Goal: Task Accomplishment & Management: Use online tool/utility

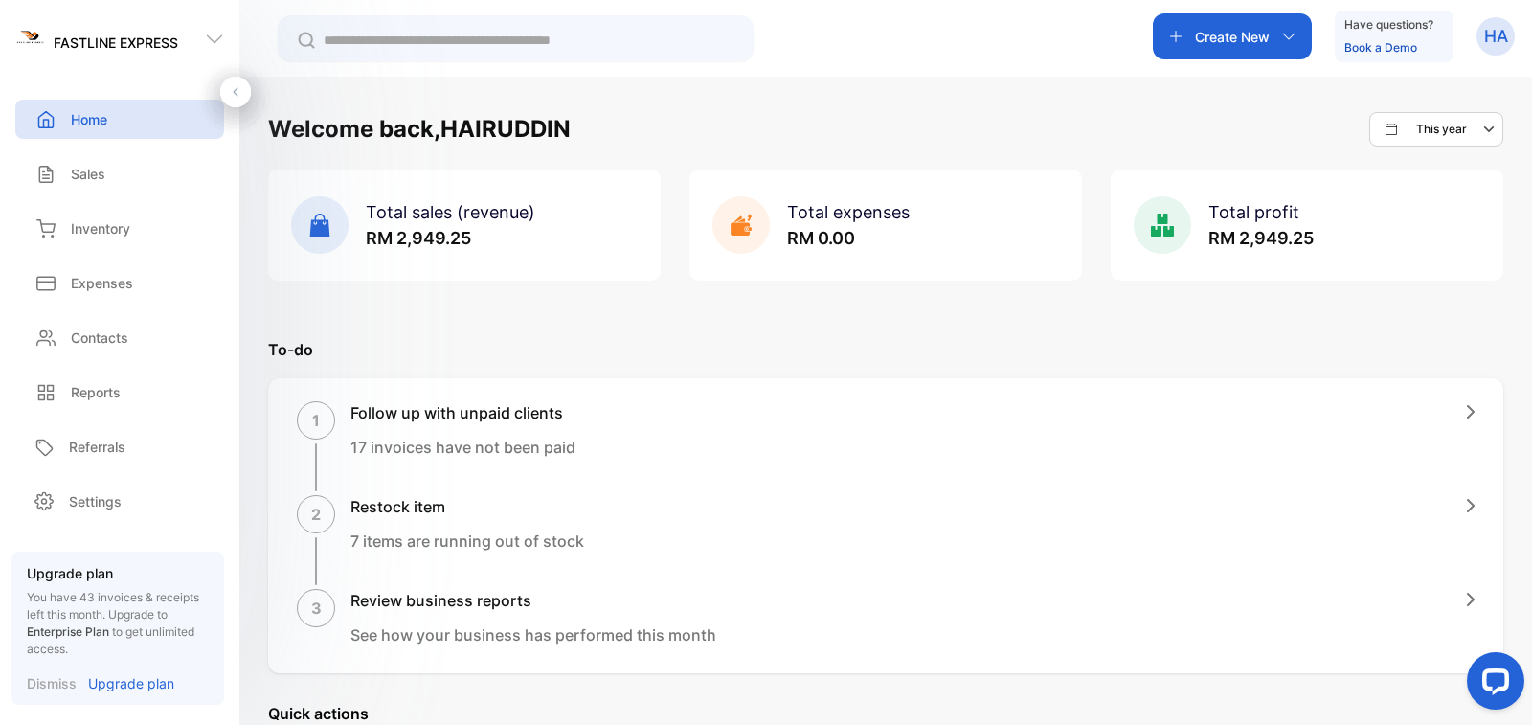
click at [1212, 45] on p "Create New" at bounding box center [1232, 37] width 75 height 20
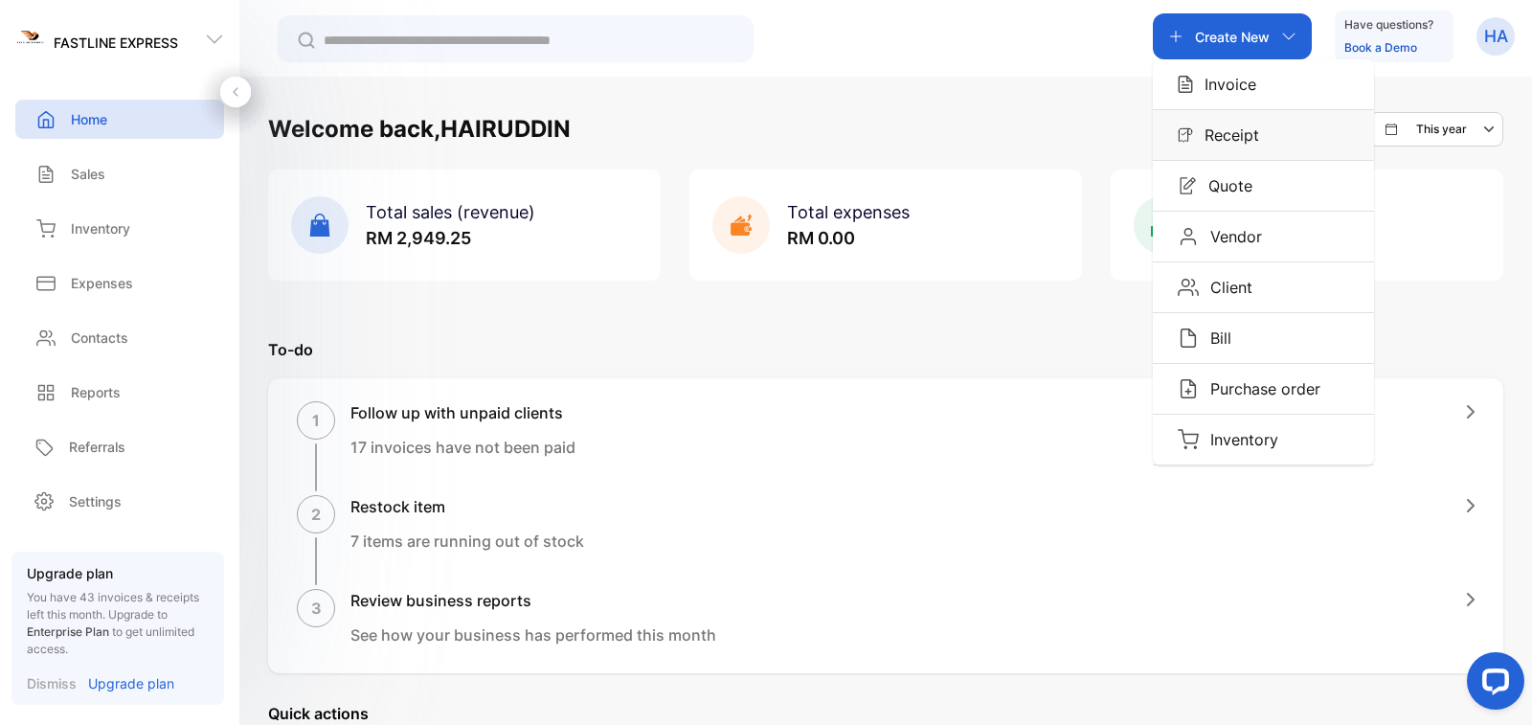
click at [1214, 127] on p "Receipt" at bounding box center [1226, 135] width 66 height 23
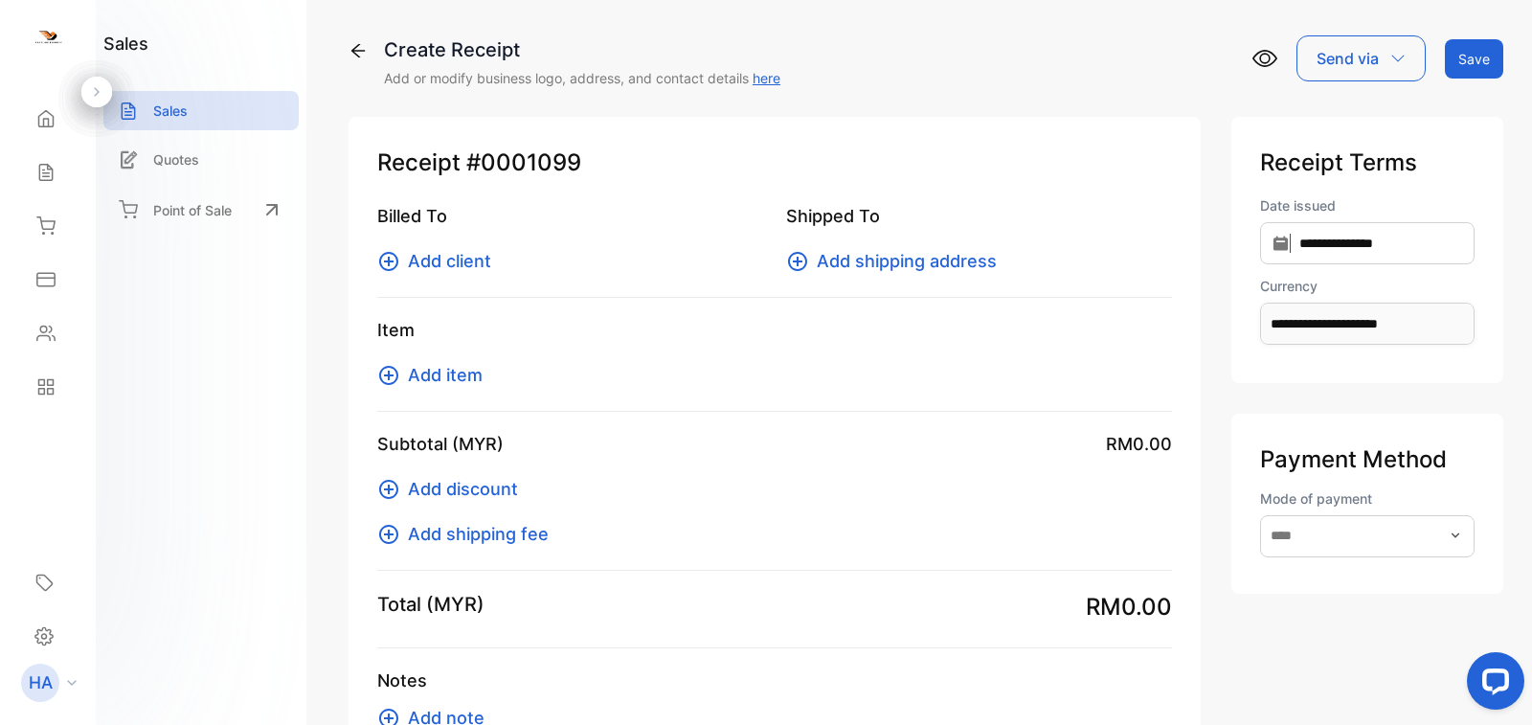
type input "**********"
click at [456, 258] on span "Add client" at bounding box center [449, 261] width 83 height 26
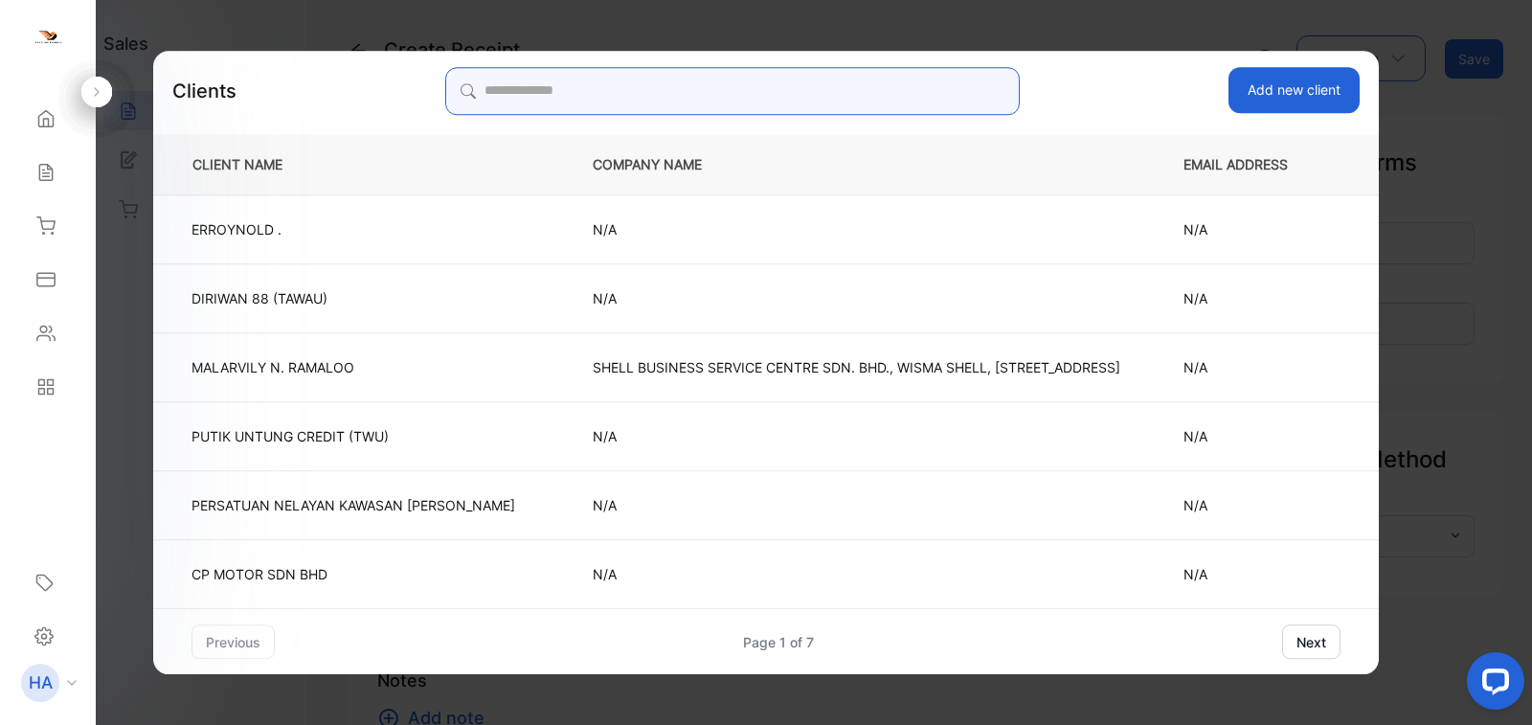
click at [499, 113] on input "search" at bounding box center [732, 91] width 575 height 48
paste input "**********"
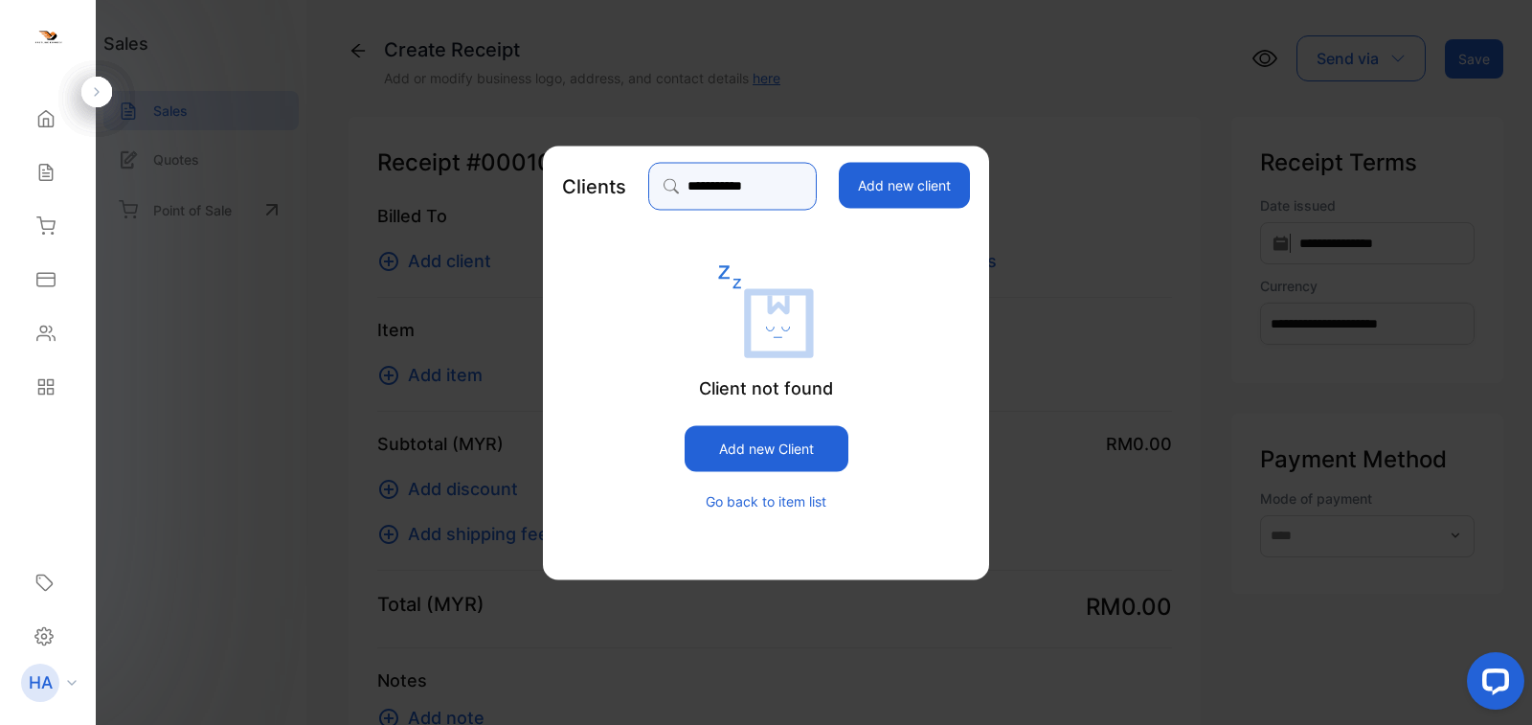
type input "**********"
click at [802, 446] on button "Add new Client" at bounding box center [767, 447] width 164 height 46
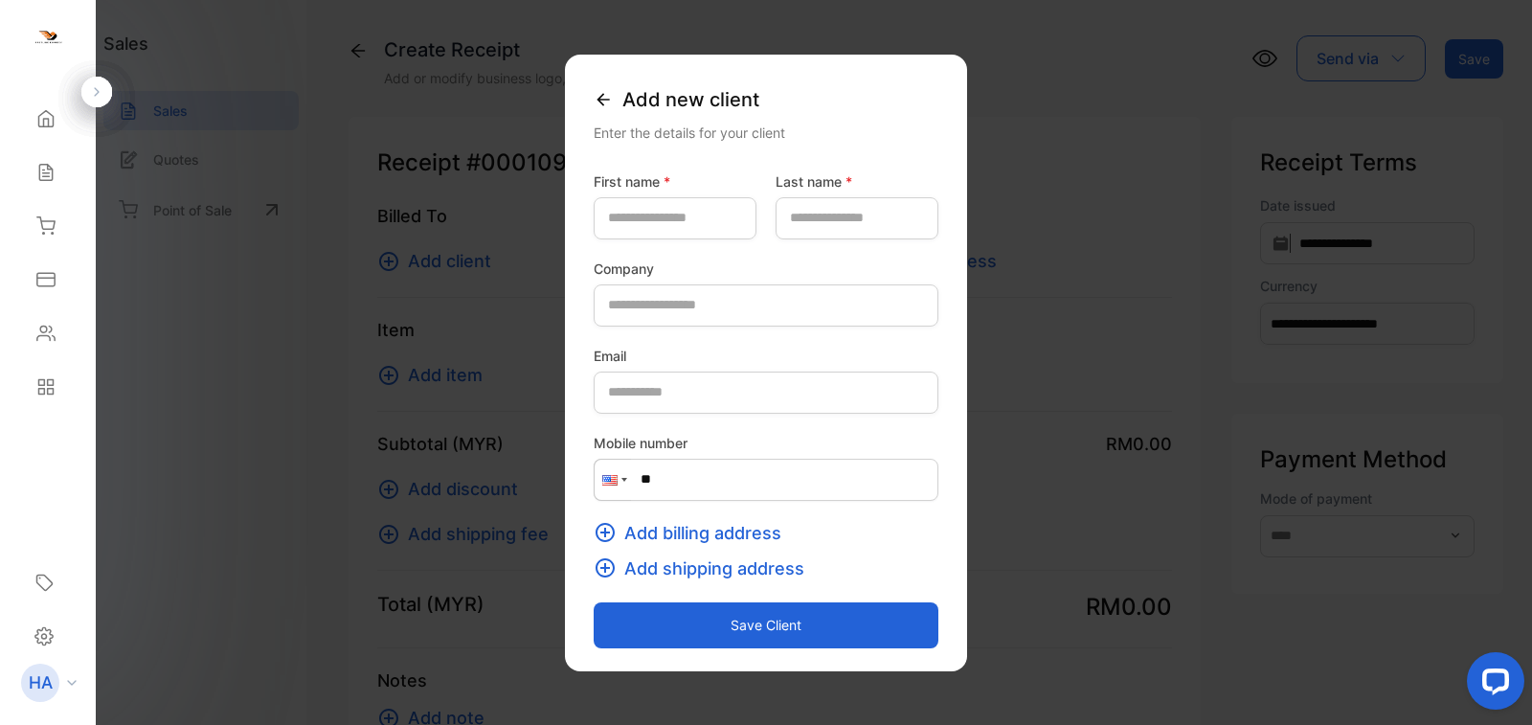
drag, startPoint x: 351, startPoint y: 153, endPoint x: 382, endPoint y: 137, distance: 34.7
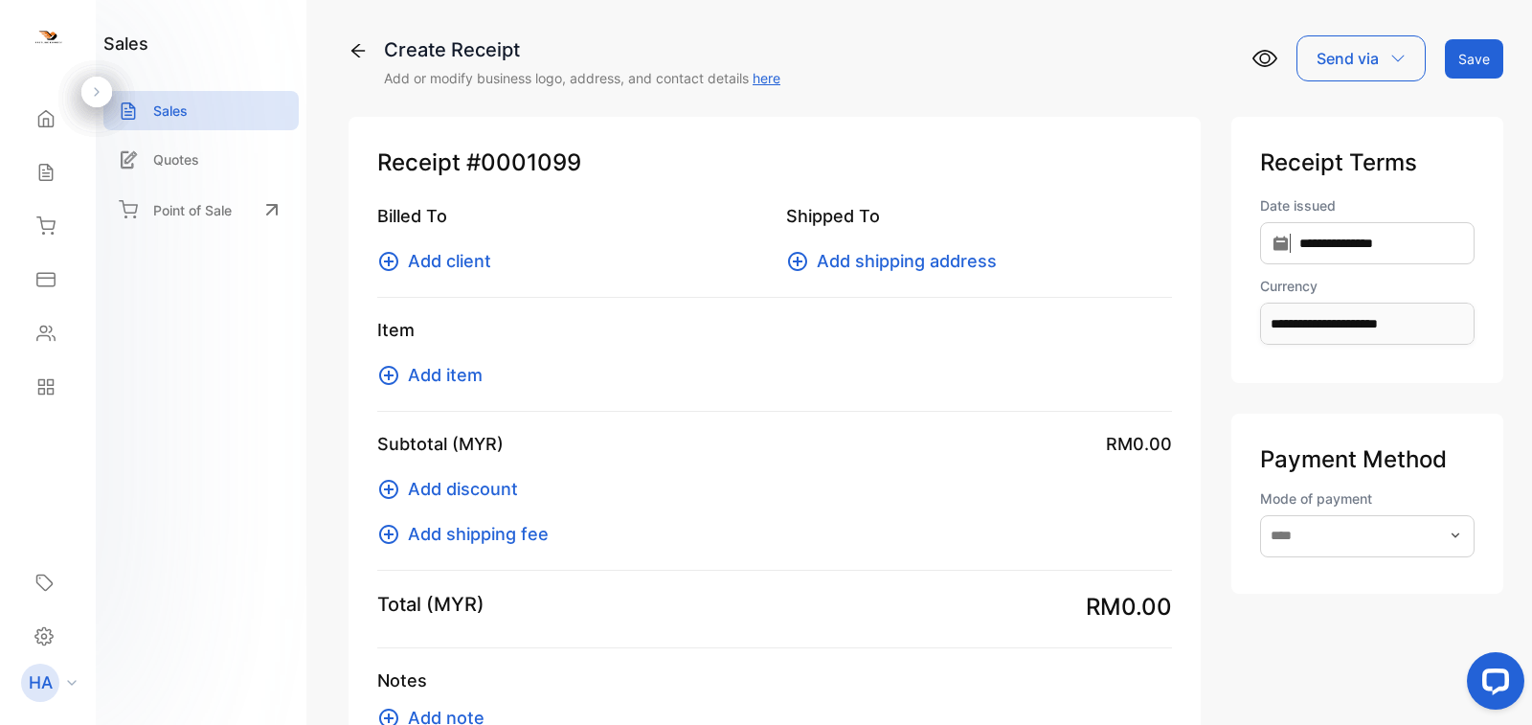
click at [418, 255] on span "Add client" at bounding box center [449, 261] width 83 height 26
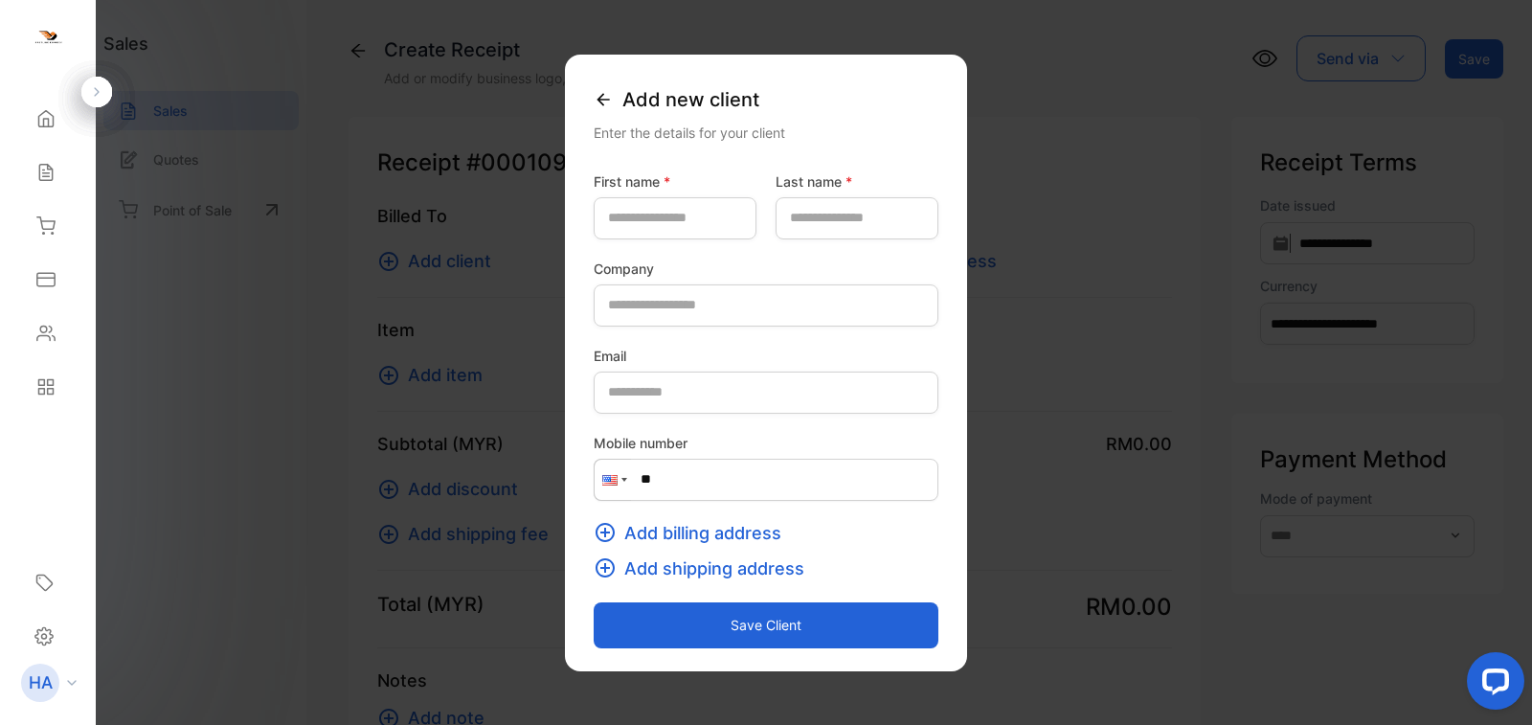
click at [594, 108] on icon at bounding box center [603, 99] width 19 height 19
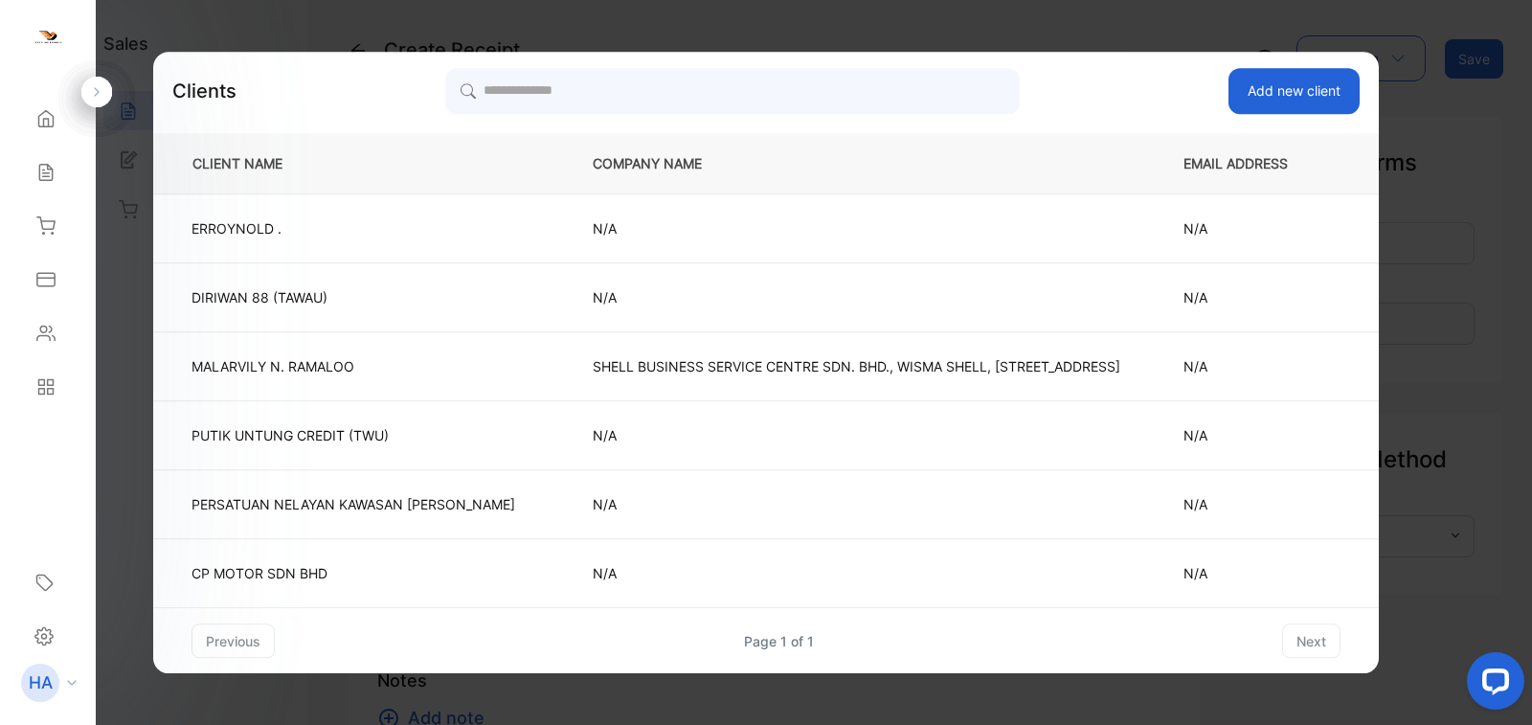
click at [745, 122] on div "Clients Add new client CLIENT NAME COMPANY NAME EMAIL ADDRESS PHONE NUMBER ERRO…" at bounding box center [766, 363] width 1226 height 591
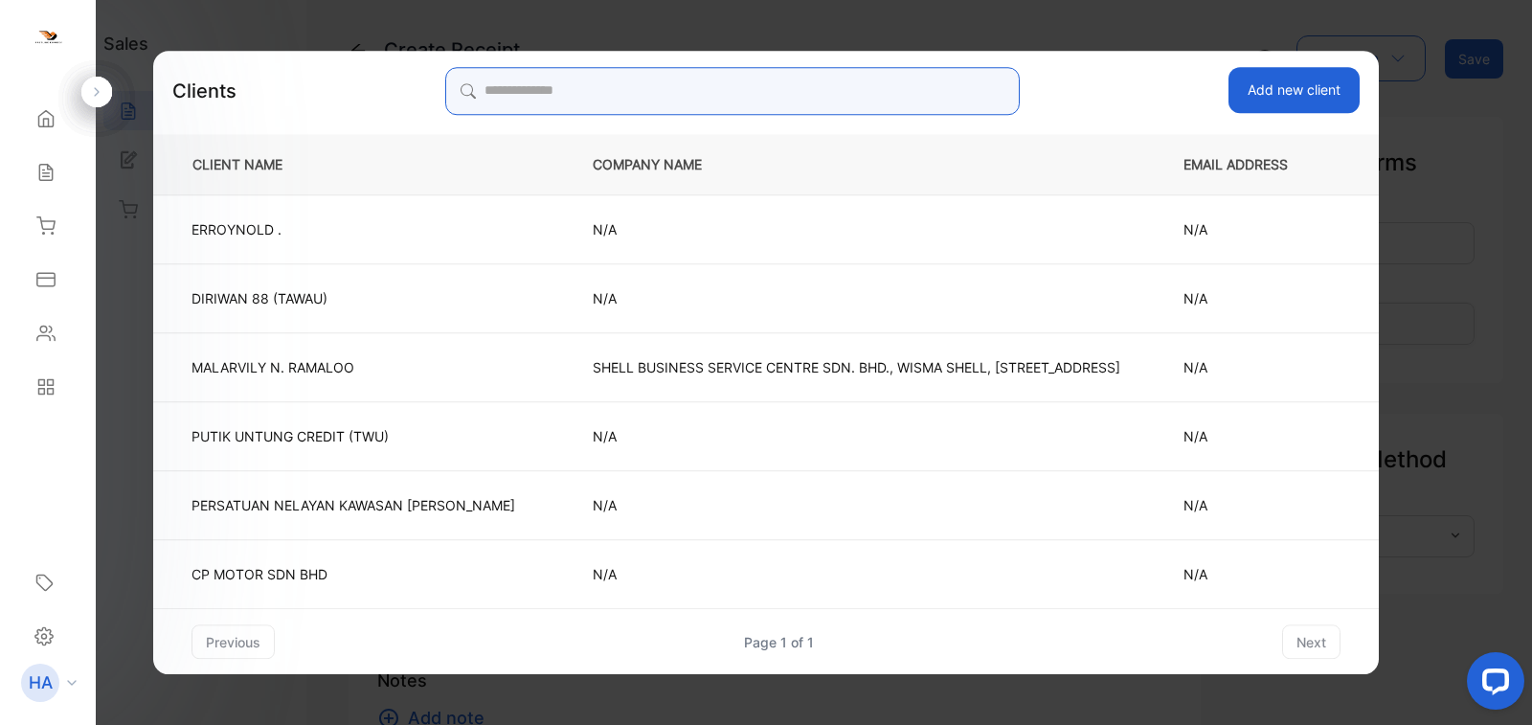
click at [716, 107] on input "search" at bounding box center [732, 91] width 575 height 48
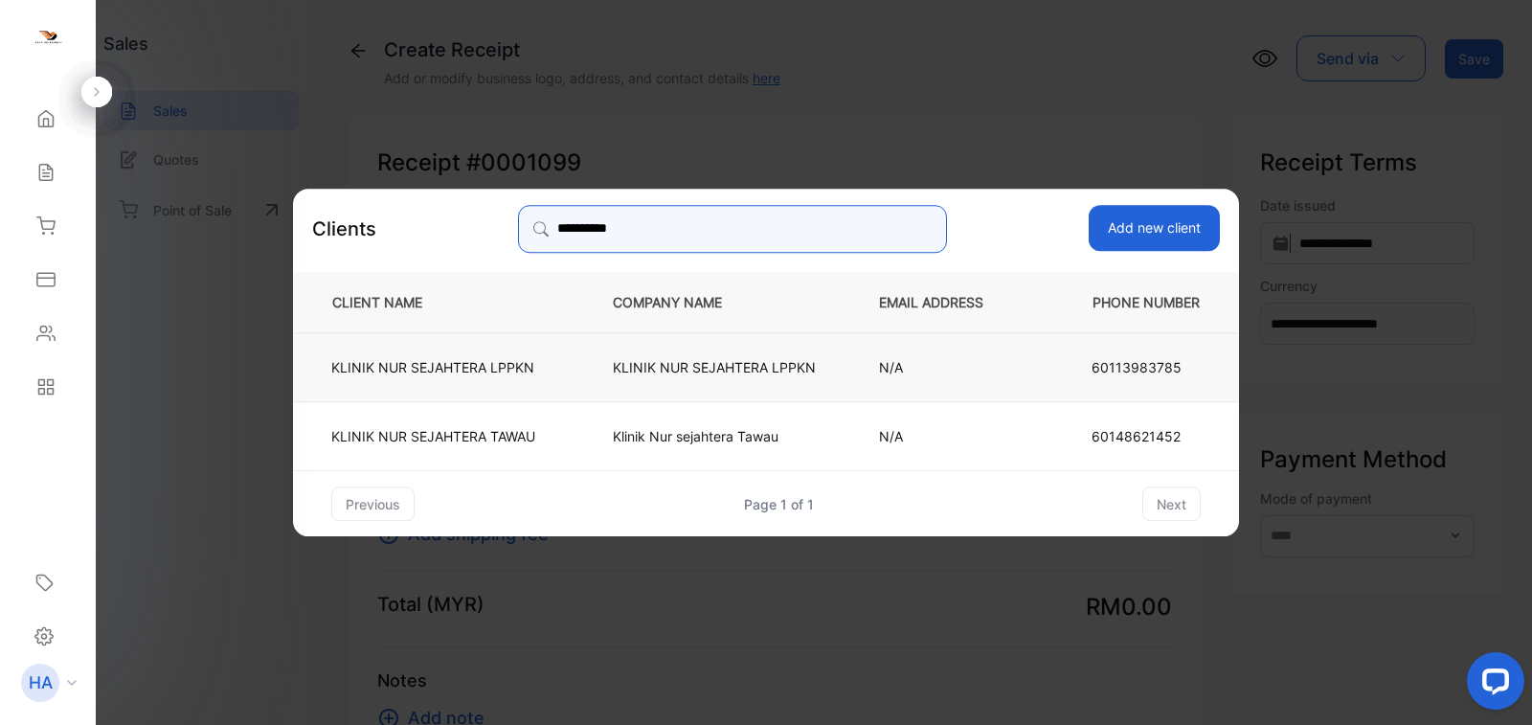
type input "**********"
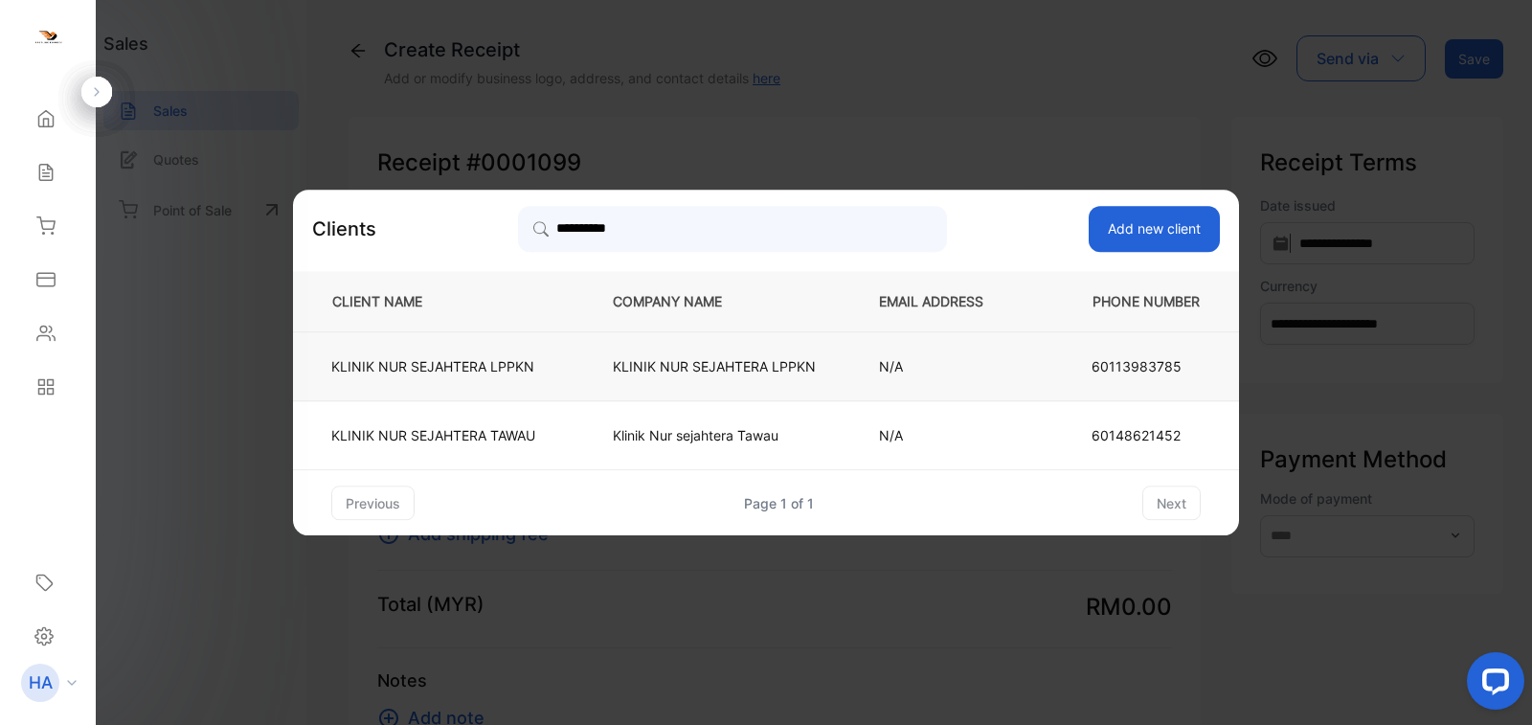
click at [669, 359] on p "KLINIK NUR SEJAHTERA LPPKN" at bounding box center [714, 366] width 203 height 20
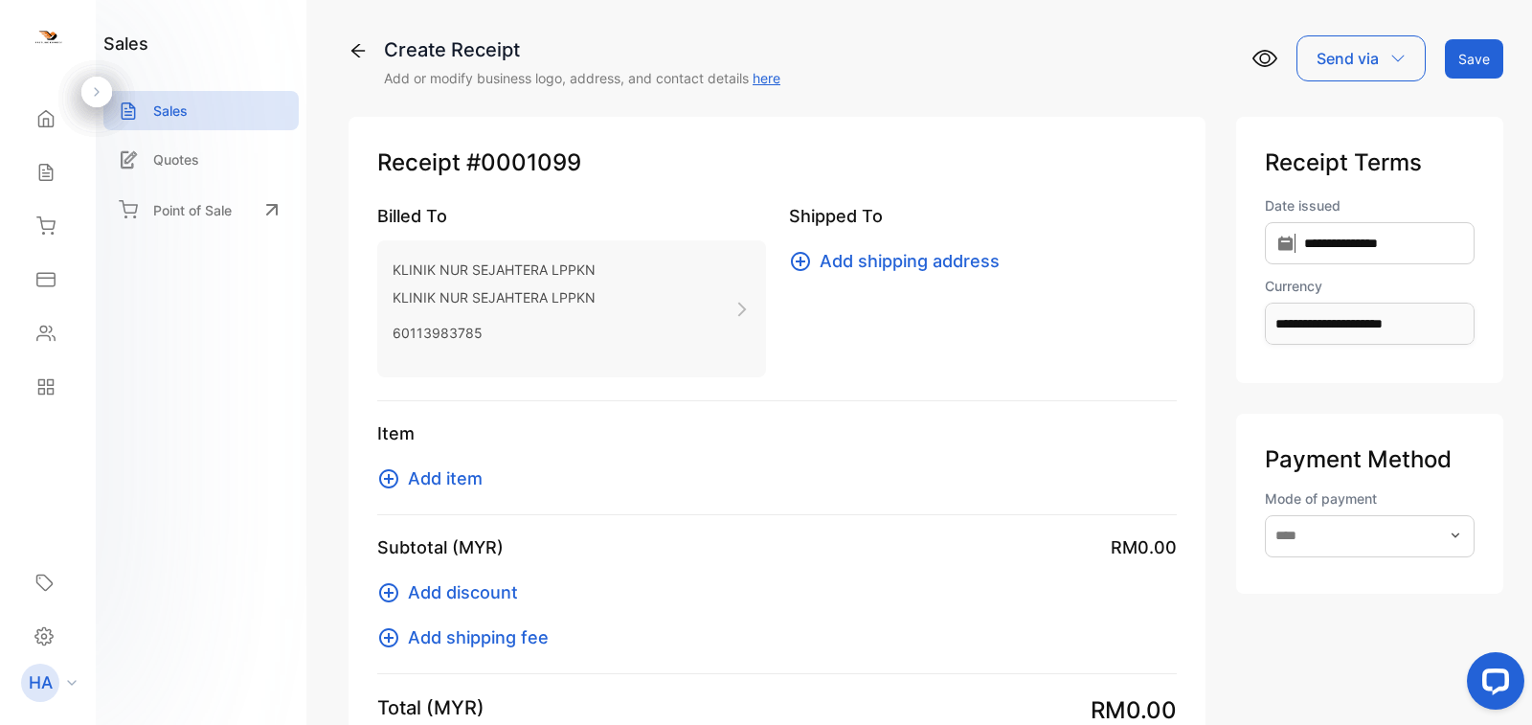
click at [436, 465] on span "Add item" at bounding box center [445, 478] width 75 height 26
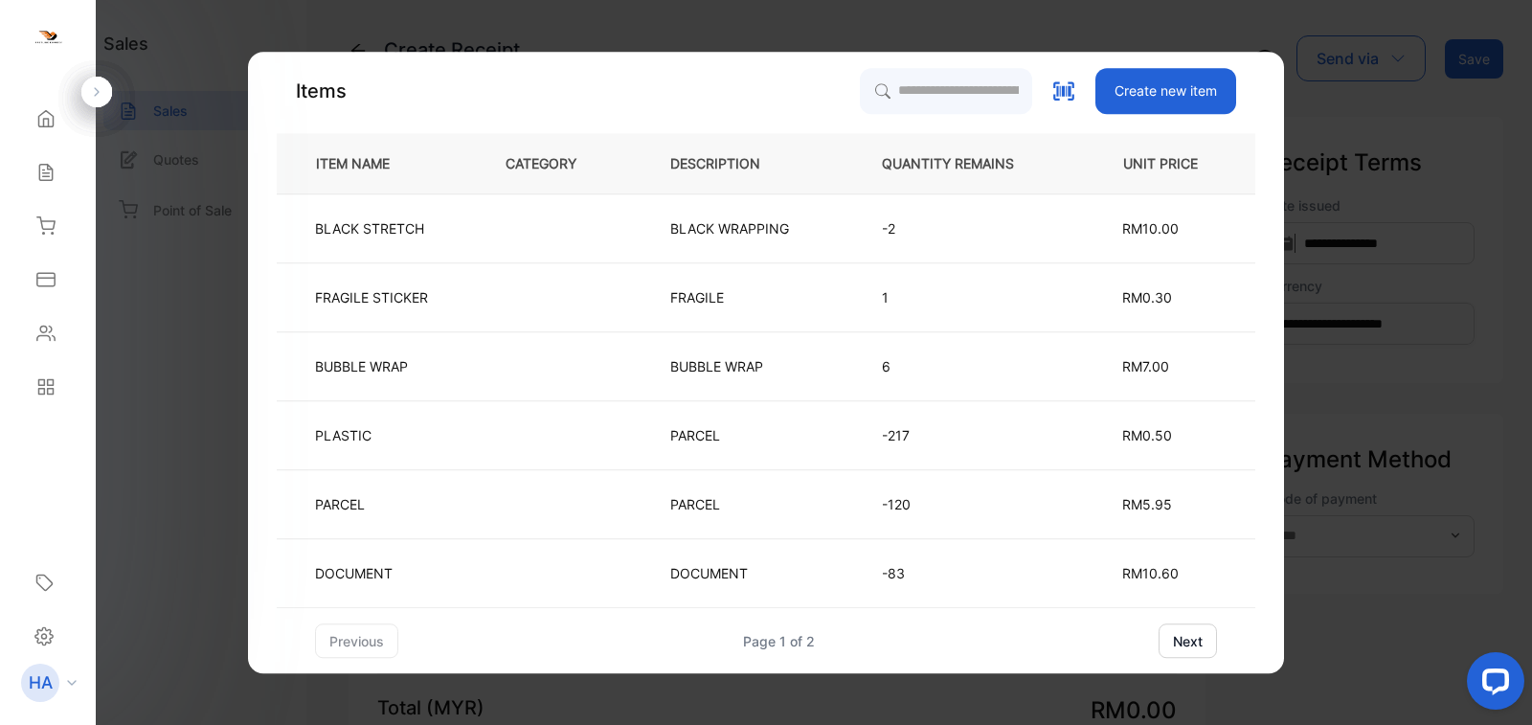
click at [1155, 631] on div "previous Page 1 of 2 next" at bounding box center [766, 640] width 902 height 34
click at [1174, 635] on button "next" at bounding box center [1188, 640] width 58 height 34
click at [323, 664] on div "Items Create new item ITEM NAME CATEGORY DESCRIPTION QUANTITY REMAINS UNIT PRIC…" at bounding box center [766, 363] width 1036 height 622
click at [343, 644] on button "previous" at bounding box center [356, 640] width 83 height 34
click at [1173, 639] on button "next" at bounding box center [1188, 640] width 58 height 34
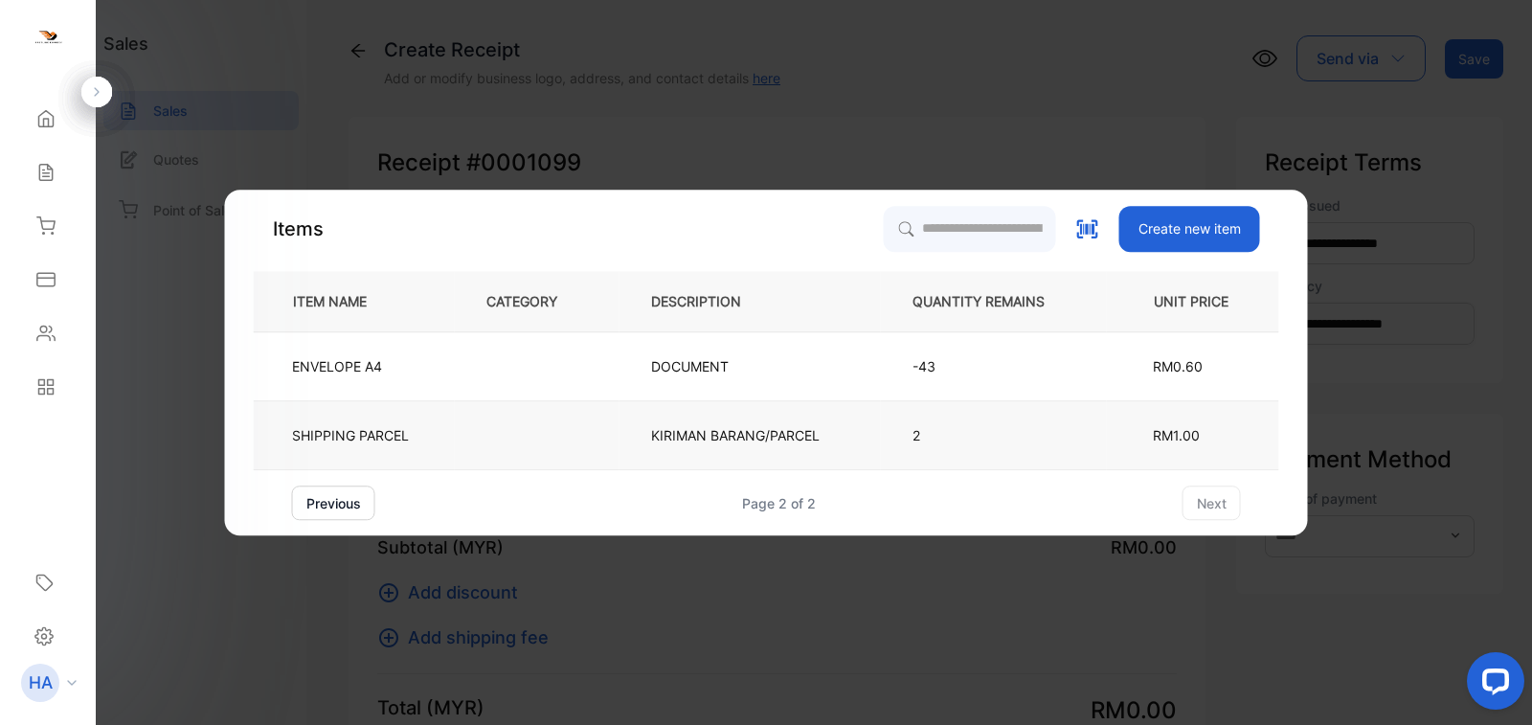
click at [673, 443] on p "KIRIMAN BARANG/PARCEL" at bounding box center [735, 435] width 169 height 20
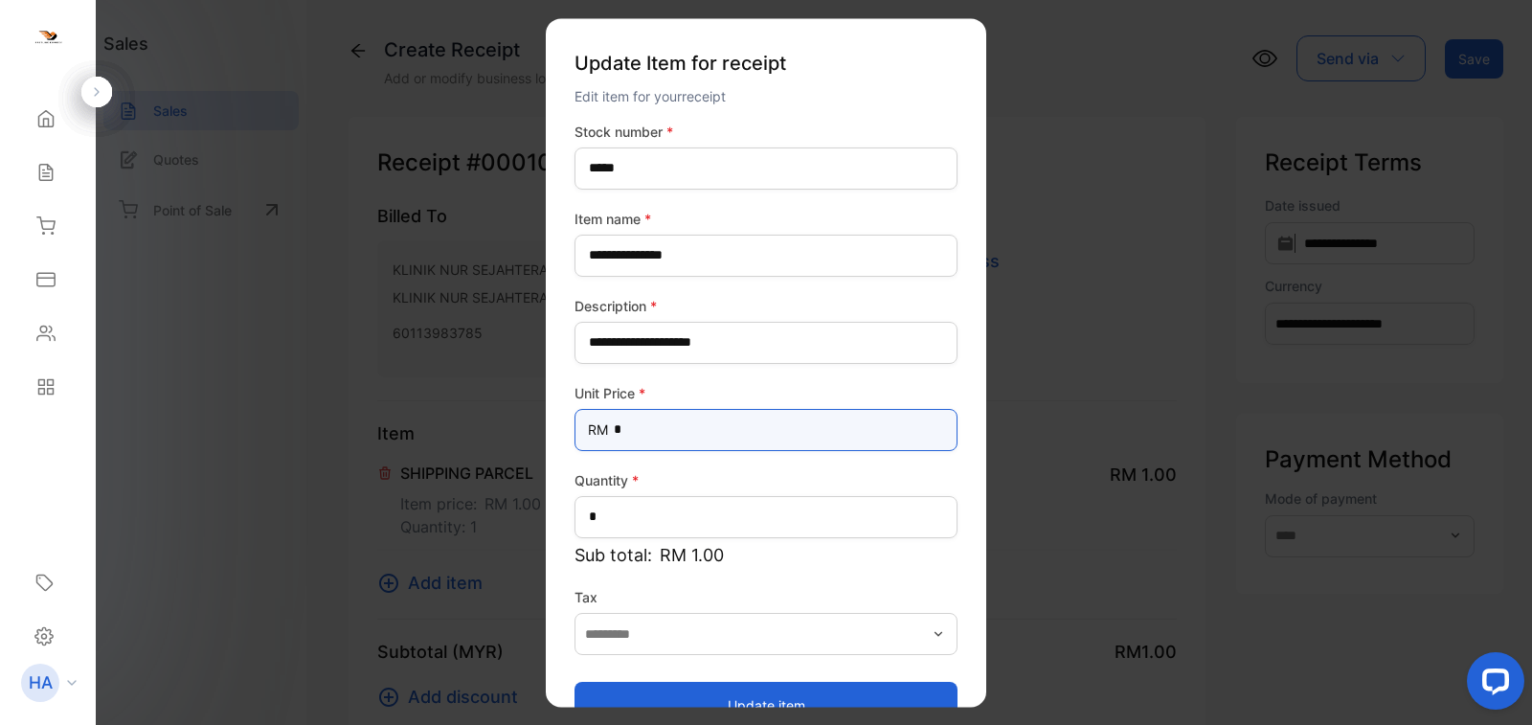
drag, startPoint x: 698, startPoint y: 437, endPoint x: 381, endPoint y: 464, distance: 318.2
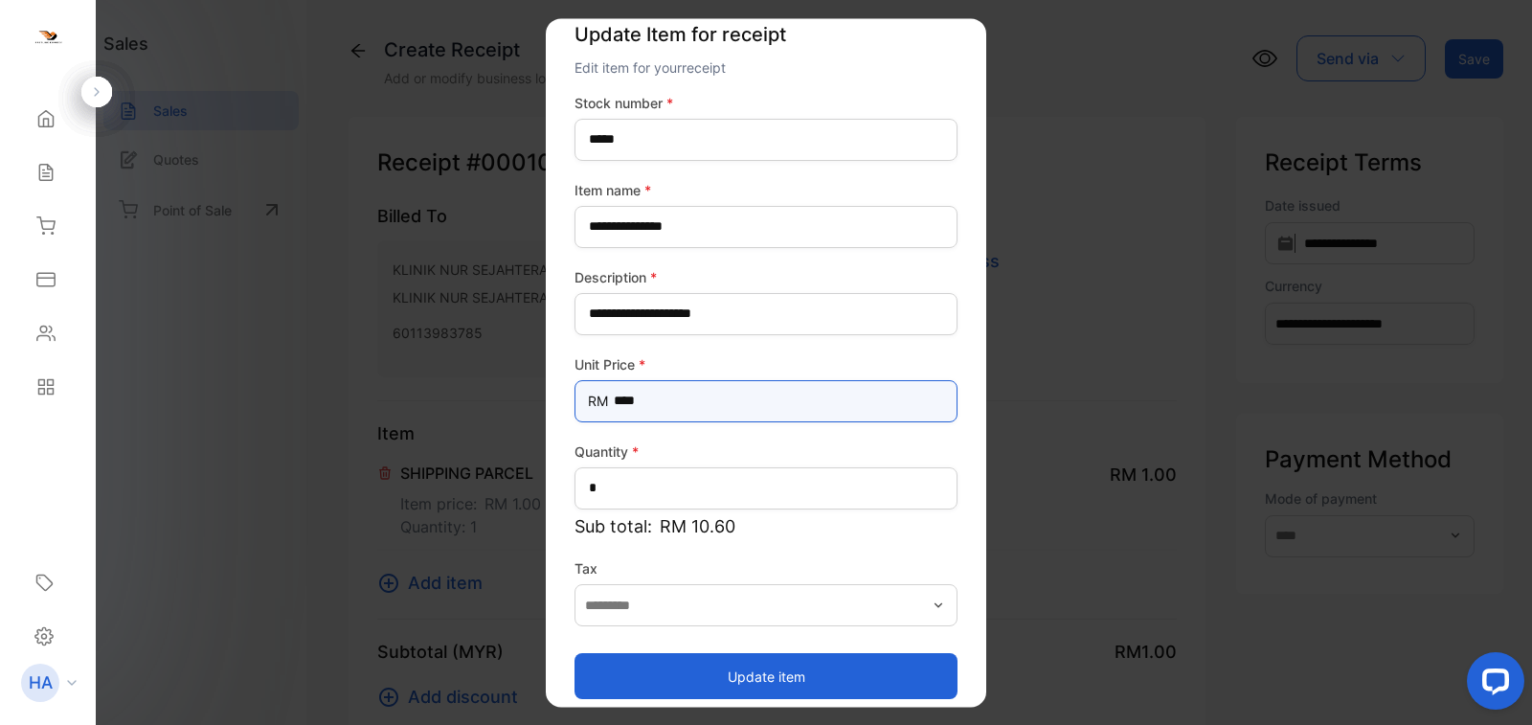
scroll to position [44, 0]
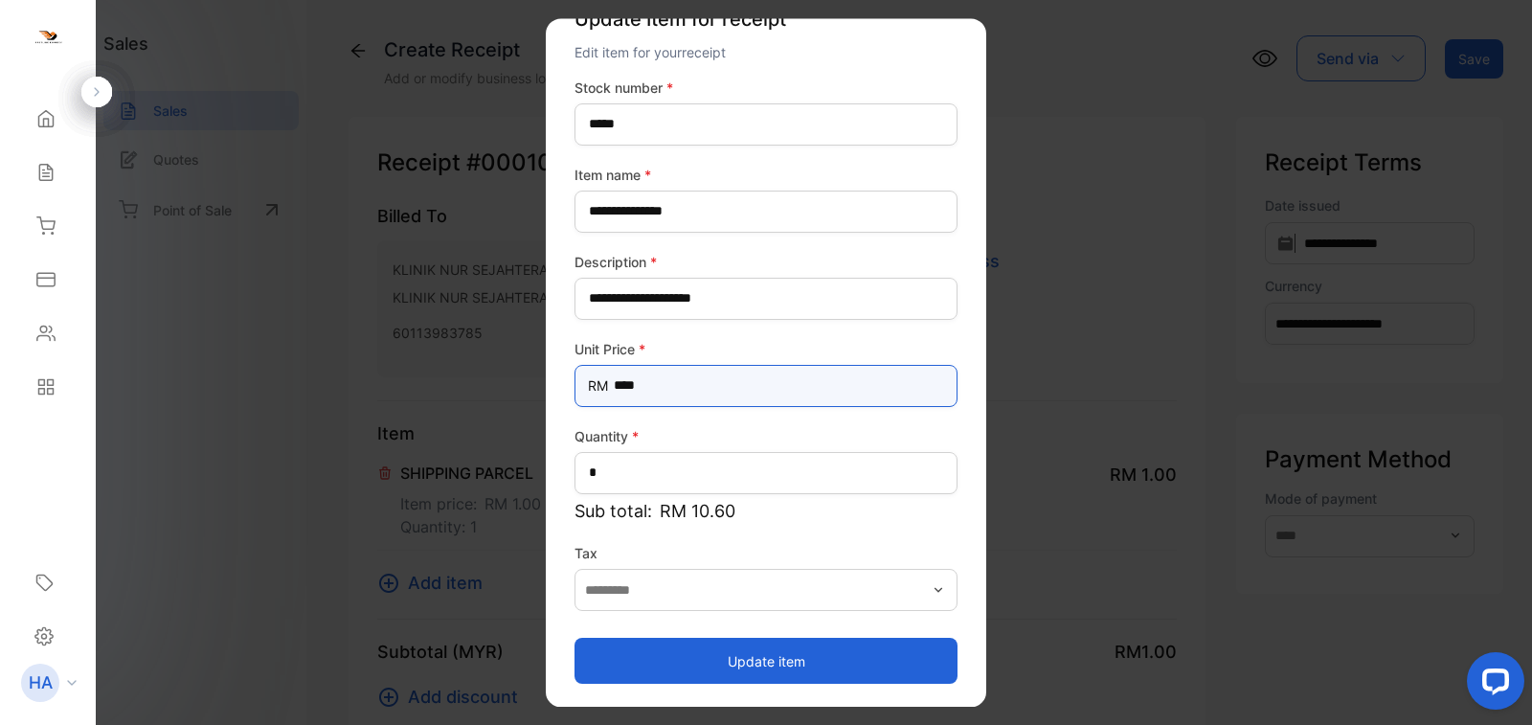
type Price-inputprice "****"
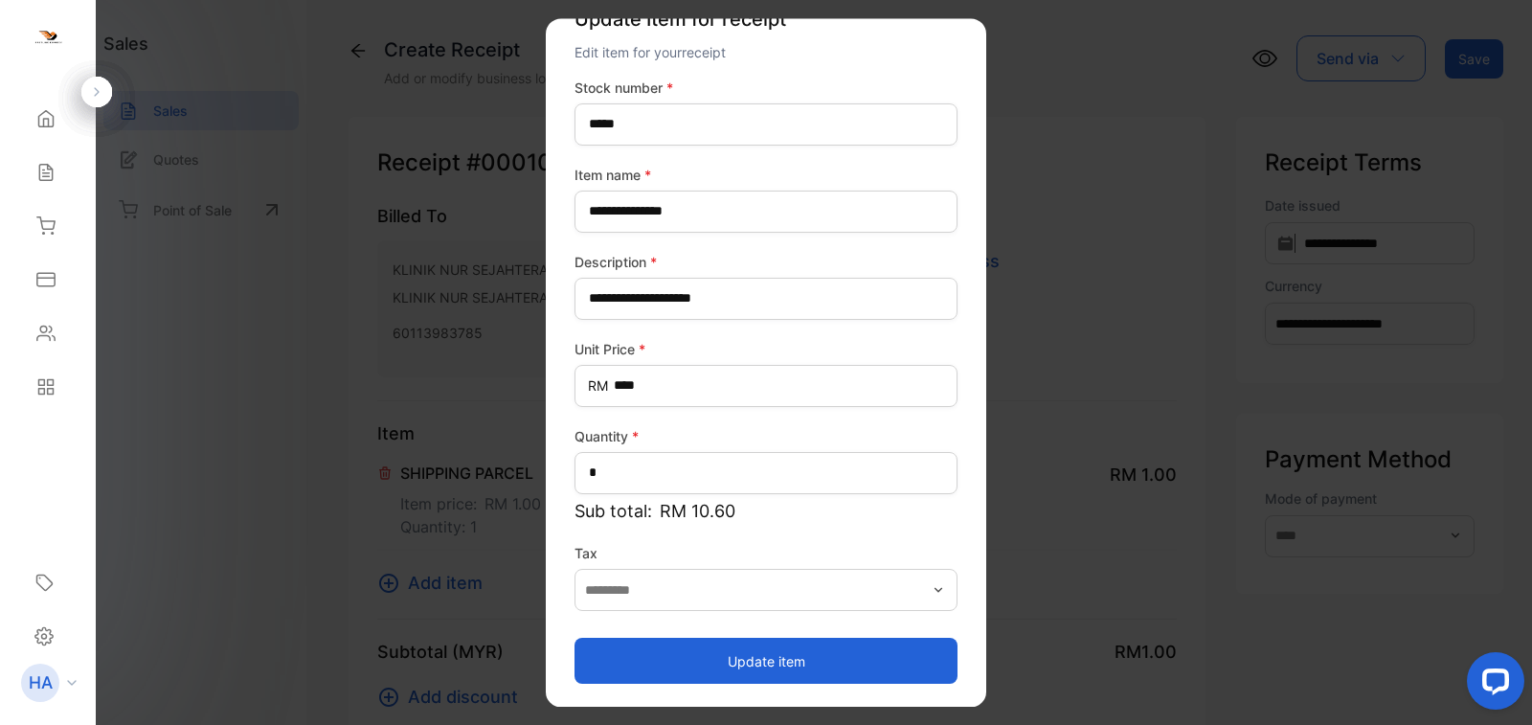
click at [849, 669] on button "Update item" at bounding box center [766, 661] width 383 height 46
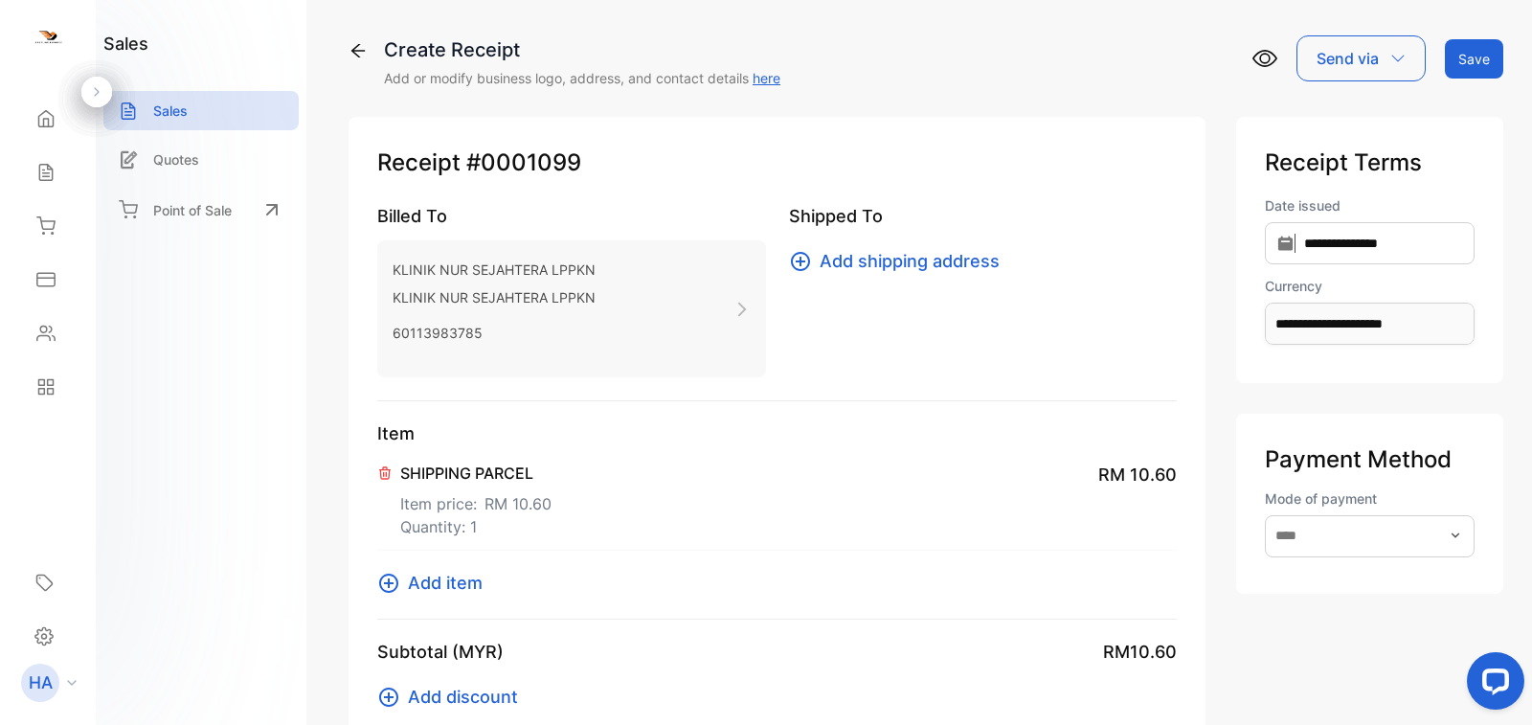
click at [460, 573] on span "Add item" at bounding box center [445, 583] width 75 height 26
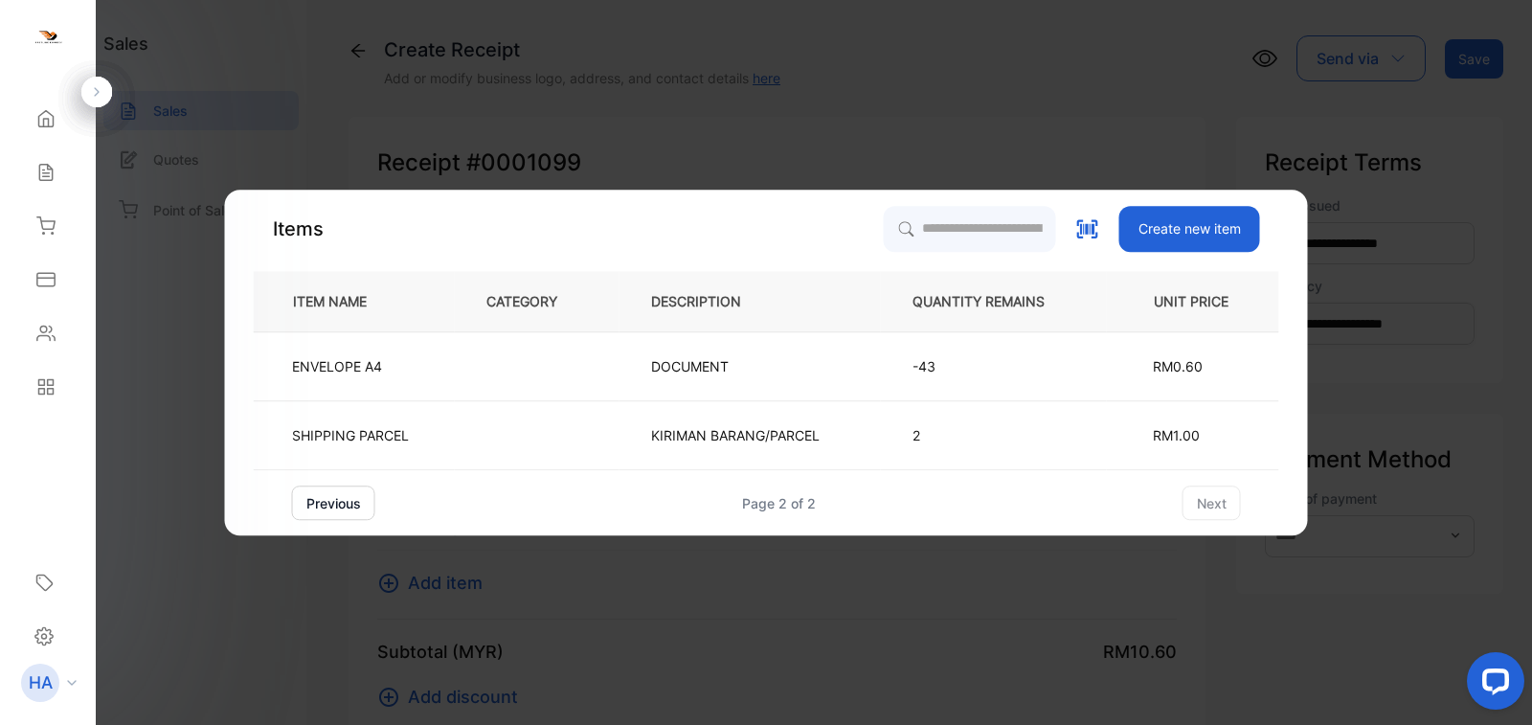
click at [329, 513] on button "previous" at bounding box center [333, 503] width 83 height 34
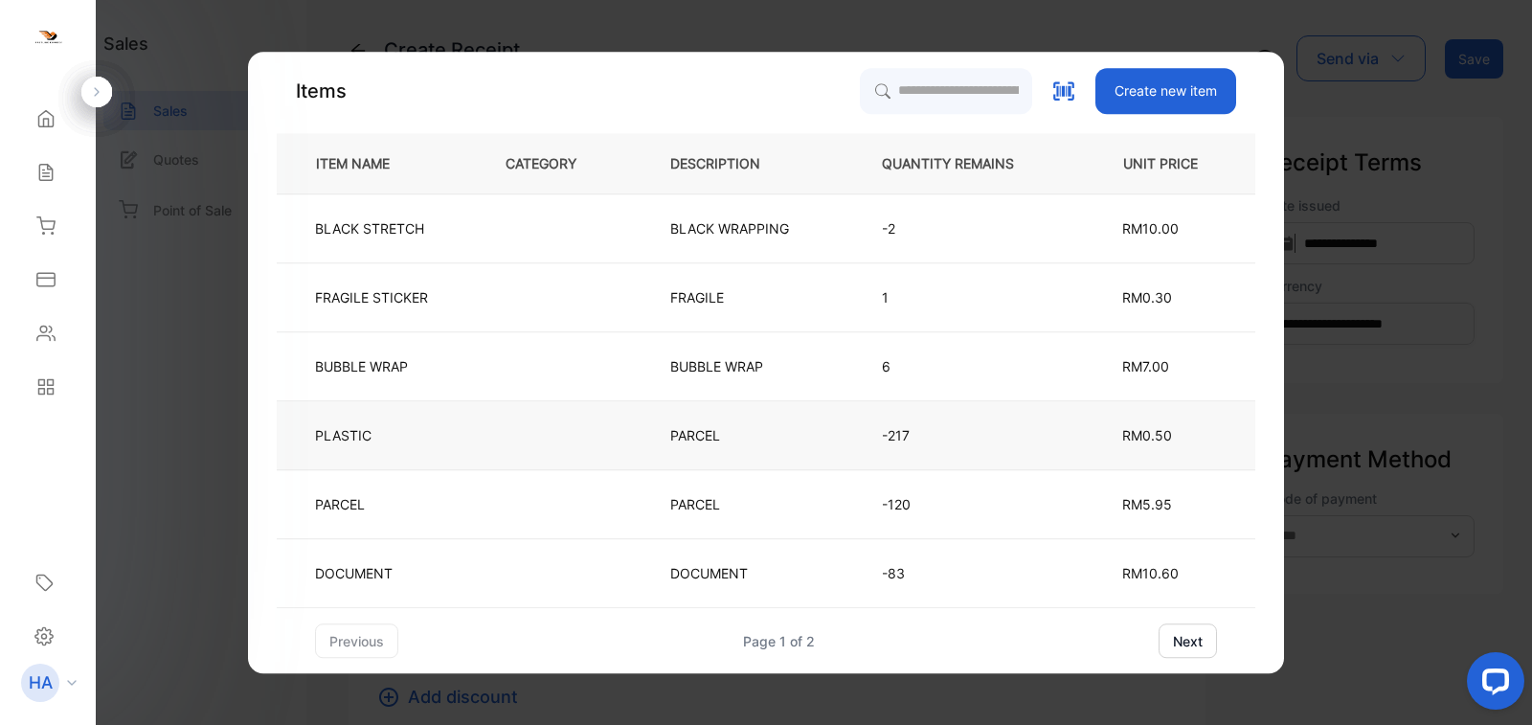
click at [437, 433] on td "PLASTIC" at bounding box center [375, 435] width 197 height 69
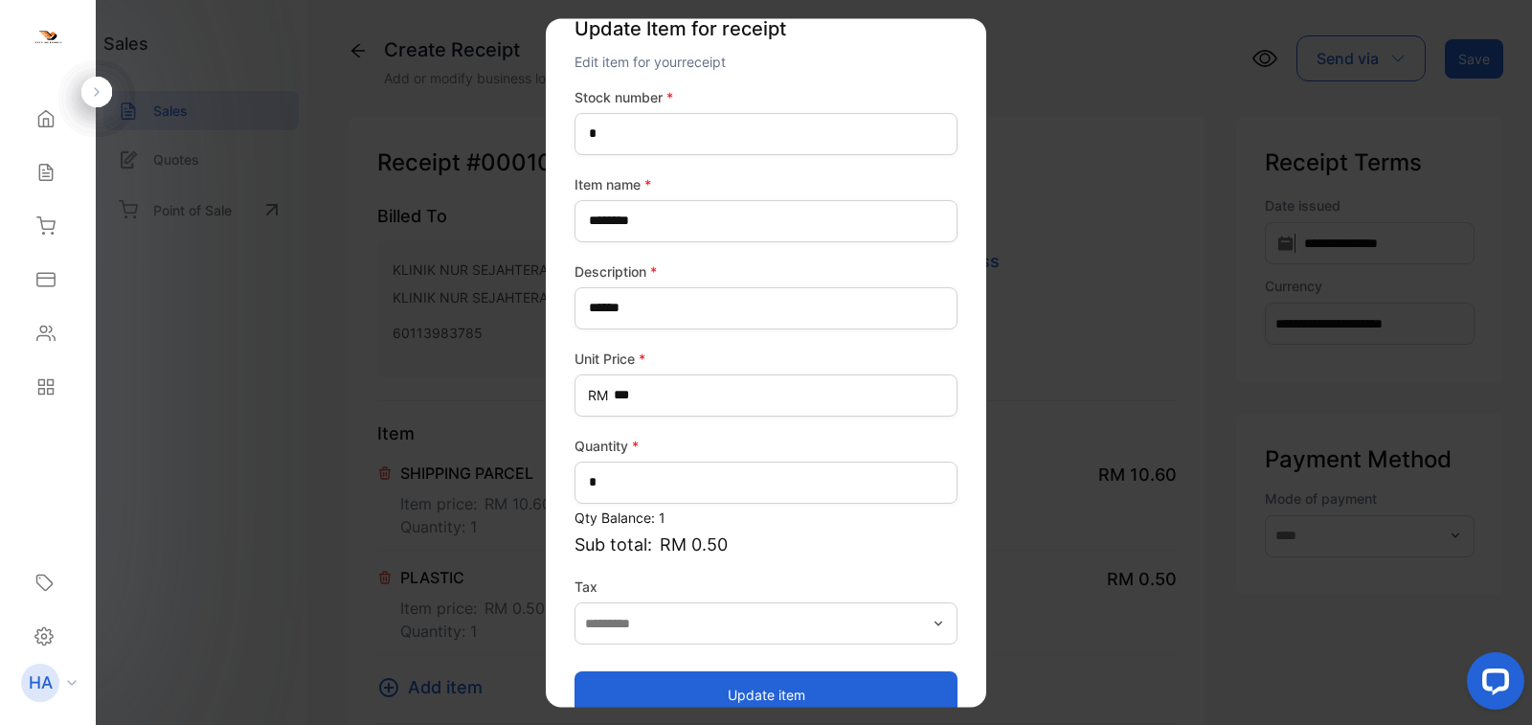
scroll to position [68, 0]
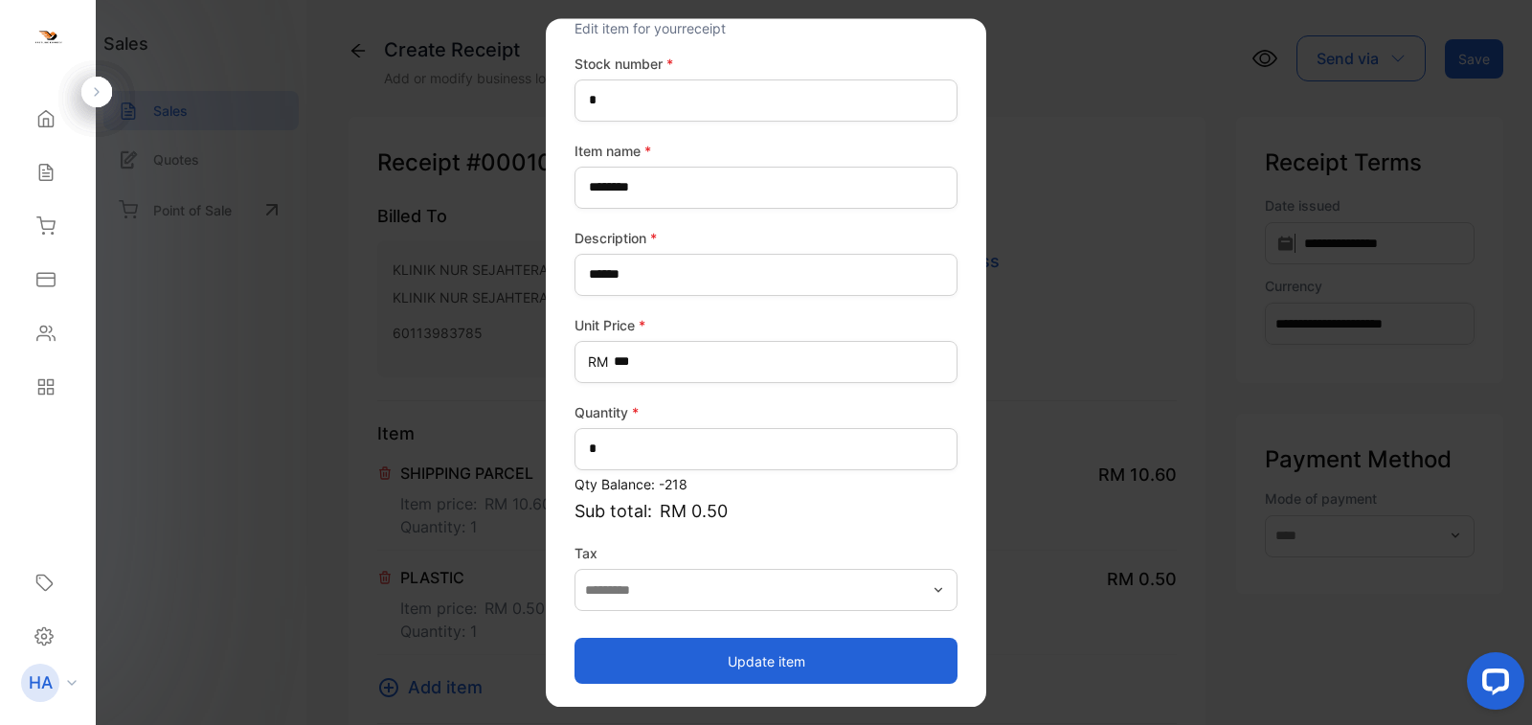
click at [742, 672] on button "Update item" at bounding box center [766, 661] width 383 height 46
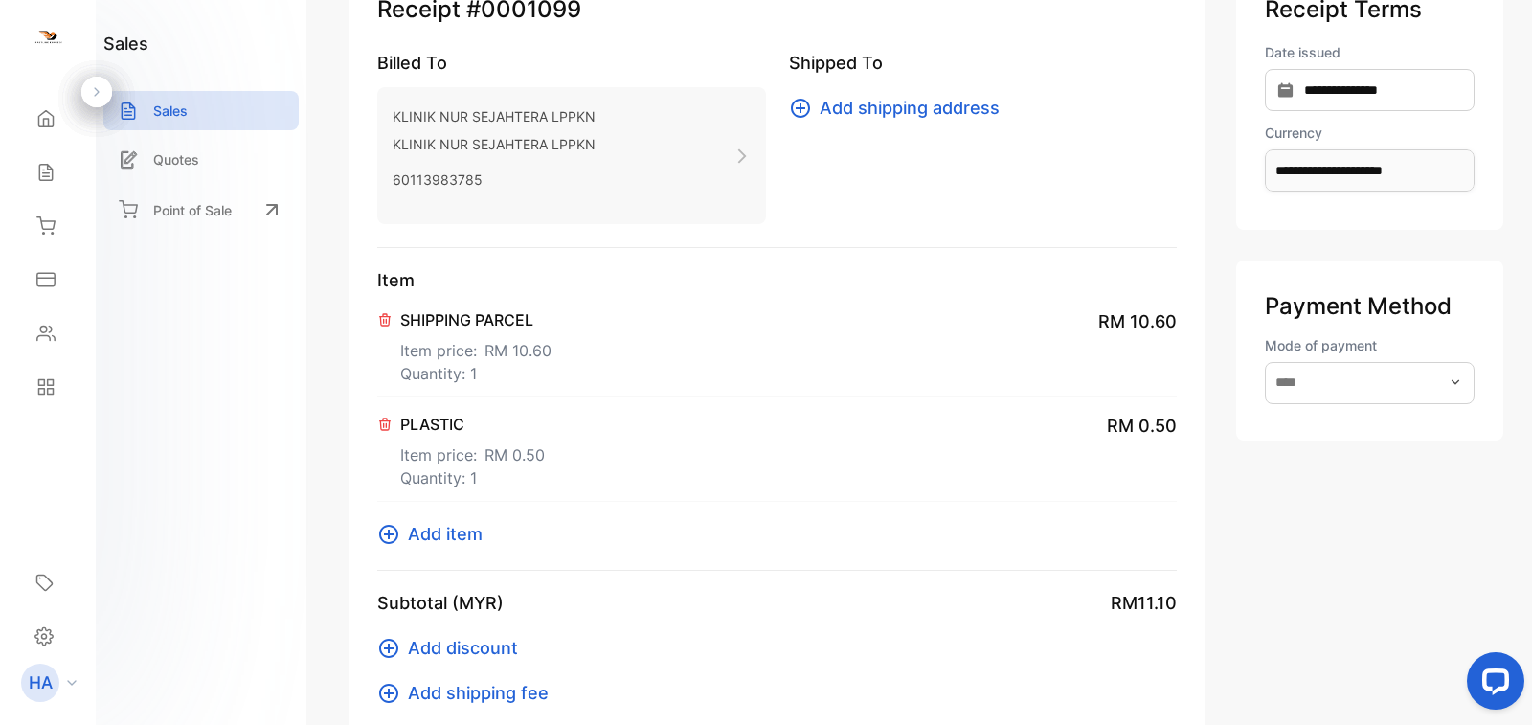
scroll to position [0, 0]
